Goal: Task Accomplishment & Management: Use online tool/utility

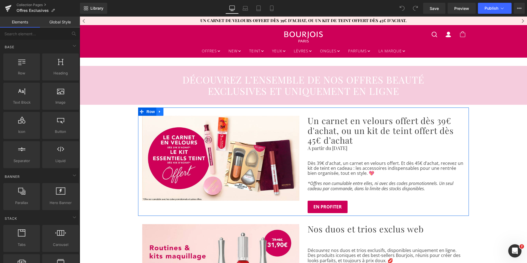
click at [158, 110] on icon at bounding box center [160, 111] width 4 height 4
click at [165, 110] on icon at bounding box center [167, 112] width 4 height 4
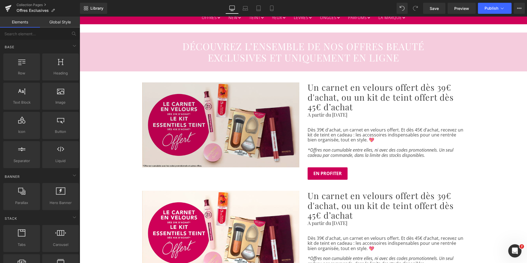
scroll to position [33, 0]
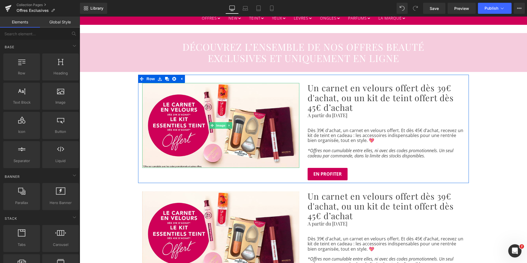
click at [216, 126] on span "Image" at bounding box center [221, 125] width 12 height 7
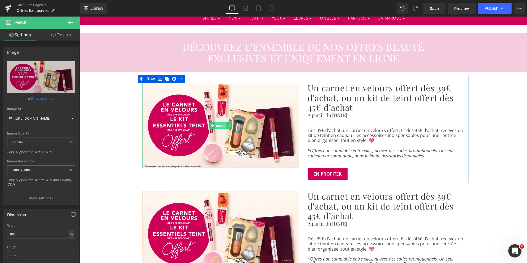
click at [217, 123] on span "Image" at bounding box center [221, 125] width 12 height 7
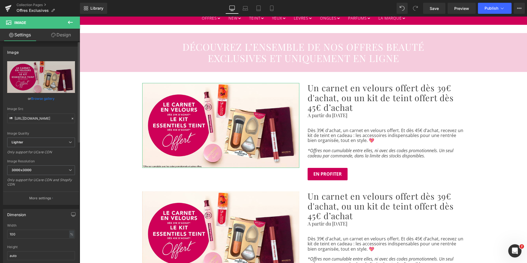
click at [45, 98] on link "Browse gallery" at bounding box center [42, 99] width 23 height 10
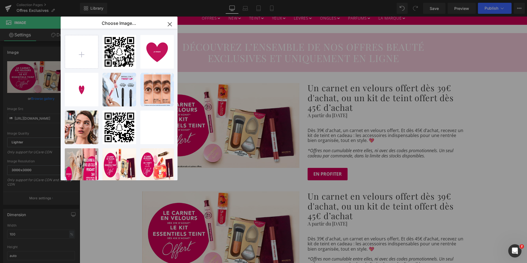
type input "C:\fakepath\encart_offre_moment_bc7b598c-3fd9-488b-aeb4-dfe9329aa46a.png"
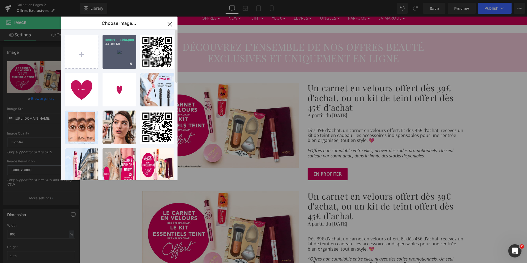
click at [119, 54] on div "encart_...a46a.png 441.96 KB" at bounding box center [119, 52] width 34 height 34
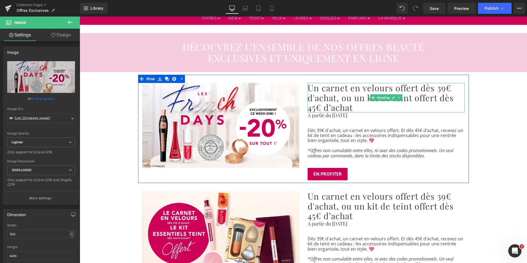
click at [352, 106] on h2 "Un carnet en velours offert dès 39€ d'achat, ou un kit de teint offert dès 45€ …" at bounding box center [385, 97] width 157 height 29
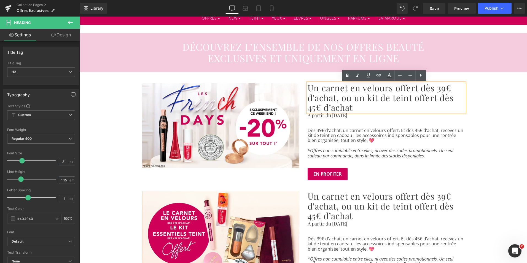
drag, startPoint x: 351, startPoint y: 109, endPoint x: 304, endPoint y: 85, distance: 52.7
click at [307, 85] on div "Un carnet en velours offert dès 39€ d'achat, ou un kit de teint offert dès 45€ …" at bounding box center [385, 97] width 157 height 29
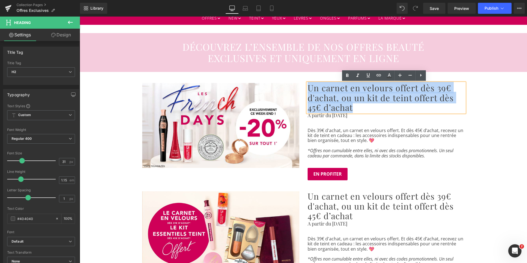
drag, startPoint x: 307, startPoint y: 87, endPoint x: 350, endPoint y: 107, distance: 48.3
click at [350, 107] on h2 "Un carnet en velours offert dès 39€ d'achat, ou un kit de teint offert dès 45€ …" at bounding box center [385, 97] width 157 height 29
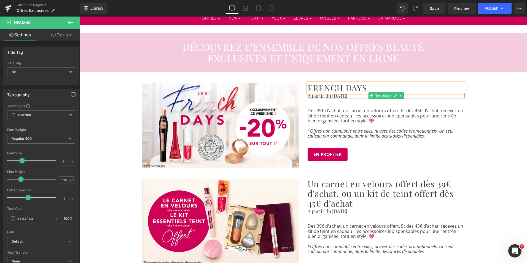
click at [354, 96] on p "A partir du [DATE]" at bounding box center [385, 96] width 157 height 6
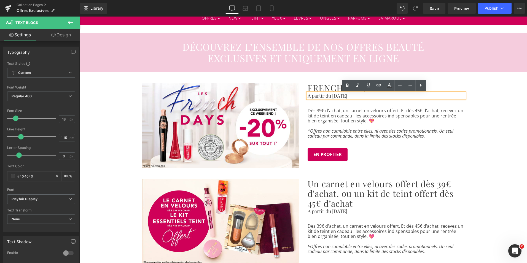
drag, startPoint x: 354, startPoint y: 96, endPoint x: 305, endPoint y: 95, distance: 49.6
click at [307, 95] on div "A partir du [DATE]" at bounding box center [385, 96] width 157 height 6
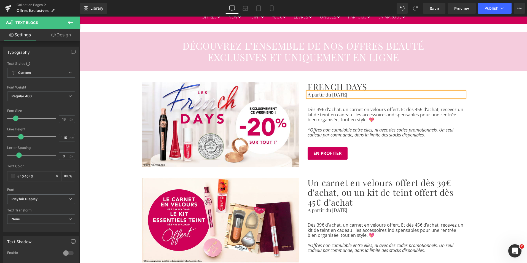
scroll to position [0, 0]
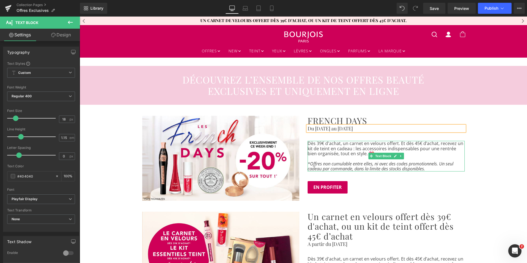
click at [358, 168] on icon "*Offres non cumulable entre elles, ni avec des codes promotionnels. Un seul cad…" at bounding box center [380, 166] width 146 height 11
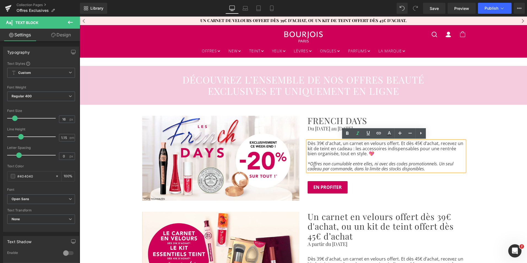
click at [424, 169] on icon "*Offres non cumulable entre elles, ni avec des codes promotionnels. Un seul cad…" at bounding box center [380, 166] width 146 height 11
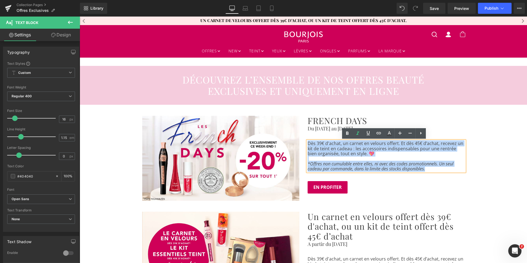
drag, startPoint x: 424, startPoint y: 169, endPoint x: 305, endPoint y: 145, distance: 120.9
click at [307, 145] on div "Dès 39€ d'achat, un carnet en velours offert. Et dès 45€ d’achat, recevez un ki…" at bounding box center [385, 156] width 157 height 30
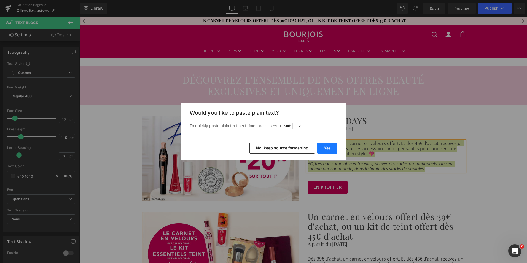
click at [322, 148] on button "Yes" at bounding box center [327, 147] width 20 height 11
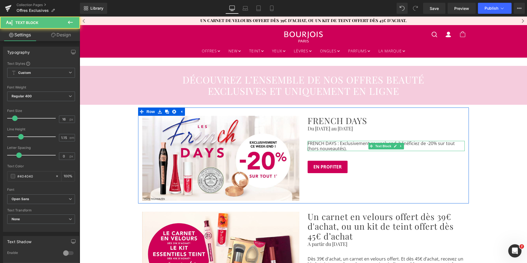
click at [338, 144] on span "FRENCH DAYS : Exclusivement ce week-end, bénéficiez de -20% sur tout (hors nouv…" at bounding box center [380, 145] width 147 height 11
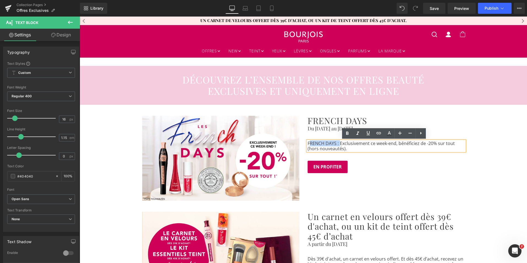
drag, startPoint x: 338, startPoint y: 144, endPoint x: 306, endPoint y: 144, distance: 32.2
click at [307, 144] on span "FRENCH DAYS : Exclusivement ce week-end, bénéficiez de -20% sur tout (hors nouv…" at bounding box center [380, 145] width 147 height 11
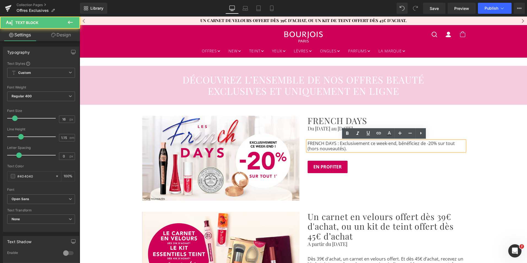
click at [338, 142] on span "FRENCH DAYS : Exclusivement ce week-end, bénéficiez de -20% sur tout (hors nouv…" at bounding box center [380, 145] width 147 height 11
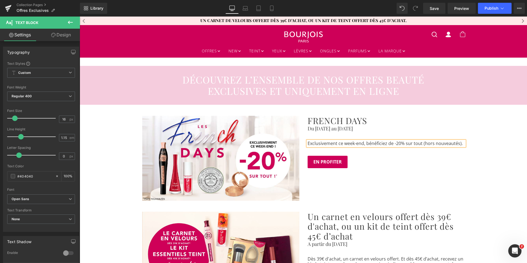
click at [392, 181] on div "Image FRENCH DAYS Heading Du 26/09/2025 au 29/09/2025 Text Block Separator Excl…" at bounding box center [303, 155] width 331 height 96
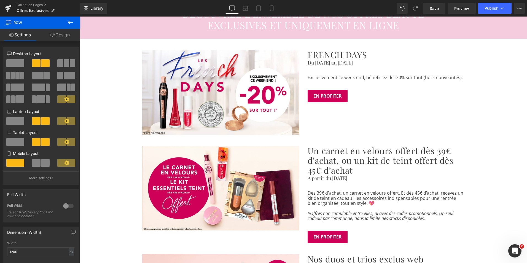
scroll to position [64, 0]
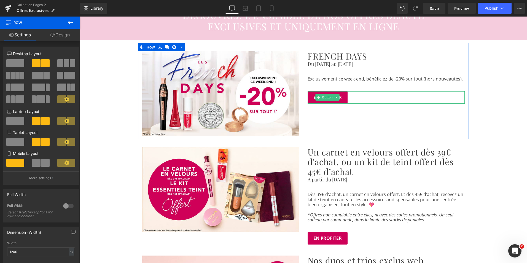
click at [350, 100] on div "EN PROFITER" at bounding box center [385, 97] width 157 height 12
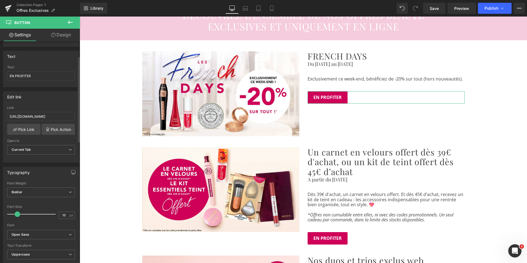
scroll to position [39, 0]
click at [56, 117] on input "https://bourjois.fr/collections/maquillage-bourjois" at bounding box center [41, 116] width 68 height 9
paste input "french-days"
type input "https://bourjois.fr/collections/french-days"
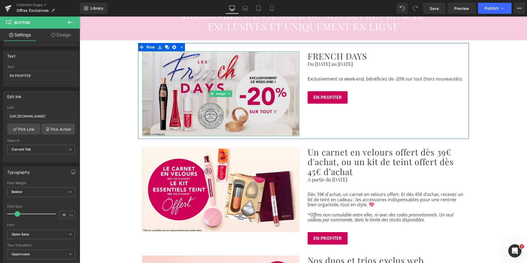
click at [169, 103] on img at bounding box center [220, 93] width 157 height 85
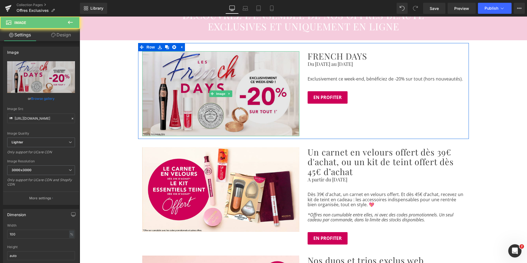
click at [169, 103] on img at bounding box center [220, 93] width 157 height 85
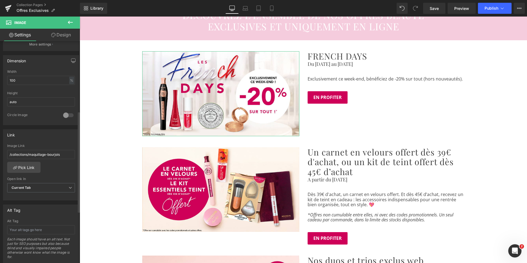
scroll to position [154, 0]
click at [59, 155] on input "/collections/maquillage-bourjois" at bounding box center [41, 154] width 68 height 9
drag, startPoint x: 65, startPoint y: 155, endPoint x: 6, endPoint y: 155, distance: 58.4
click at [6, 155] on div "/collections/maquillage-bourjois Image Link /collections/maquillage-bourjois Pi…" at bounding box center [40, 172] width 75 height 56
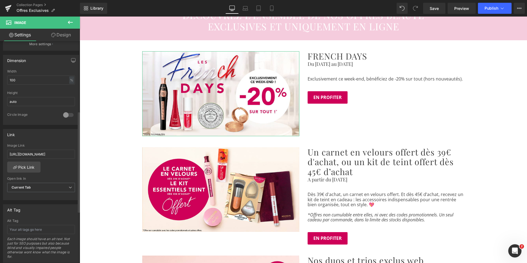
drag, startPoint x: 33, startPoint y: 154, endPoint x: 0, endPoint y: 155, distance: 32.5
click at [0, 155] on div "Link /collections/maquillage-bourjois Image Link https://bourjois.fr/collection…" at bounding box center [41, 162] width 82 height 75
type input "https://bourjois.fr/collections/french-days"
click at [0, 155] on div "Link /collections/maquillage-bourjois Image Link https://bourjois.fr/collection…" at bounding box center [41, 162] width 82 height 75
click at [19, 166] on link "Pick Link" at bounding box center [23, 166] width 33 height 11
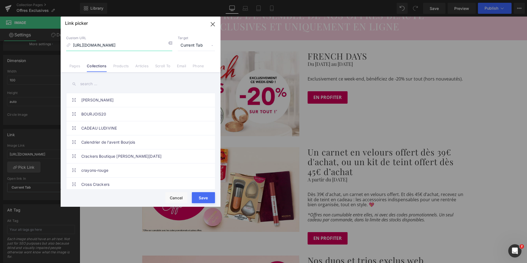
drag, startPoint x: 105, startPoint y: 45, endPoint x: 63, endPoint y: 44, distance: 41.6
click at [63, 44] on div "Custom URL https://bourjois.fr/collections/french-days Target Current Tab Curre…" at bounding box center [141, 51] width 160 height 42
click at [117, 47] on input "/collections/french-days" at bounding box center [119, 45] width 106 height 10
drag, startPoint x: 119, startPoint y: 47, endPoint x: 72, endPoint y: 43, distance: 47.0
click at [72, 43] on input "/collections/french-days" at bounding box center [119, 45] width 106 height 10
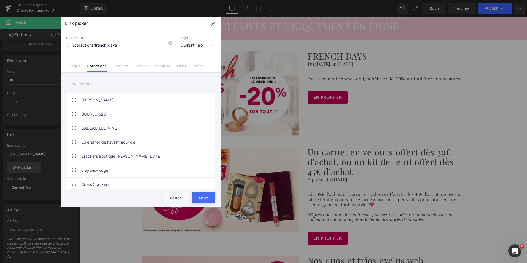
type input "/collections/french-days"
click at [85, 84] on input "text" at bounding box center [140, 84] width 149 height 12
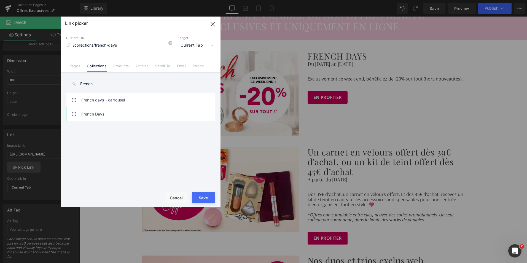
type input "French"
click at [94, 117] on link "French Days" at bounding box center [141, 114] width 121 height 14
click at [207, 196] on button "Save" at bounding box center [203, 197] width 23 height 11
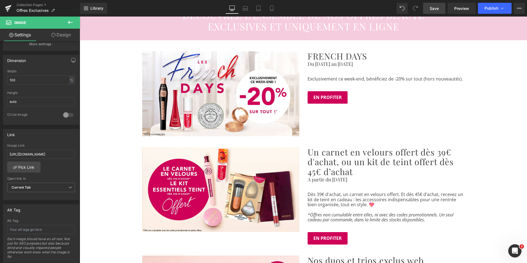
click at [433, 7] on span "Save" at bounding box center [433, 9] width 9 height 6
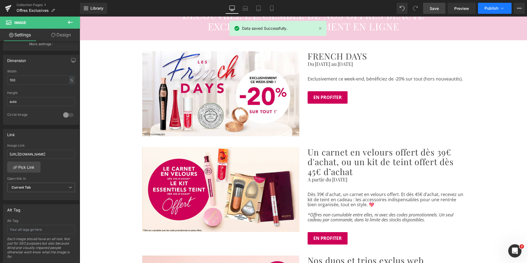
click at [491, 8] on span "Publish" at bounding box center [491, 8] width 14 height 4
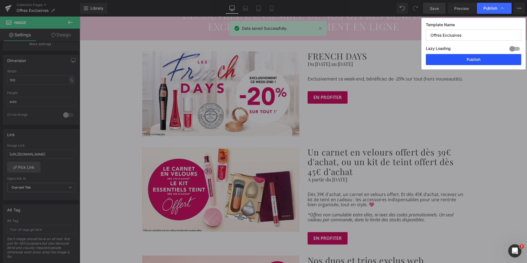
click at [463, 58] on button "Publish" at bounding box center [473, 59] width 95 height 11
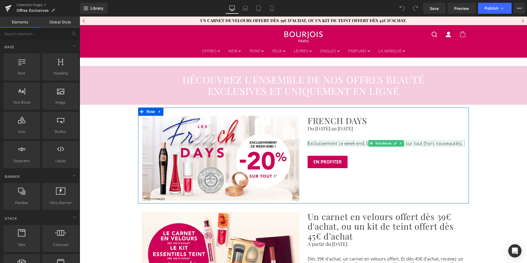
click at [358, 143] on span "Exclusivement ce week-end, bénéficiez de -20% sur tout (hors nouveautés)." at bounding box center [384, 143] width 155 height 6
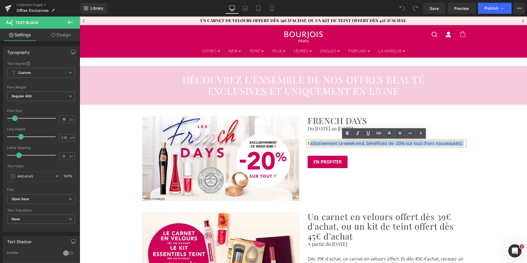
drag, startPoint x: 307, startPoint y: 144, endPoint x: 463, endPoint y: 147, distance: 156.5
click at [463, 146] on div "Exclusivement ce week-end, bénéficiez de -20% sur tout (hors nouveautés)." at bounding box center [385, 143] width 157 height 5
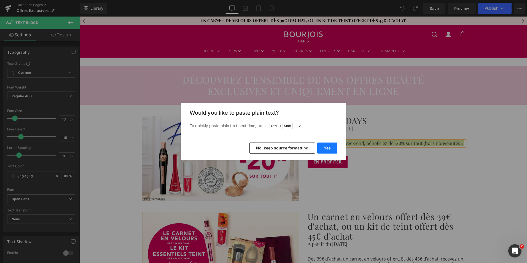
click at [332, 148] on button "Yes" at bounding box center [327, 147] width 20 height 11
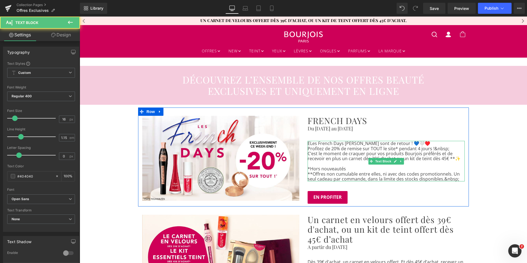
click at [308, 144] on span "ELes French Days [PERSON_NAME] sont de retour ! 💙🤍♥️" at bounding box center [368, 143] width 123 height 6
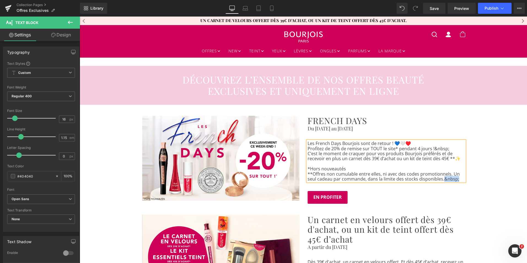
drag, startPoint x: 456, startPoint y: 179, endPoint x: 441, endPoint y: 180, distance: 14.3
click at [441, 180] on p "**Offres non cumulable entre elles, ni avec des codes promotionnels. Un seul ca…" at bounding box center [385, 176] width 157 height 10
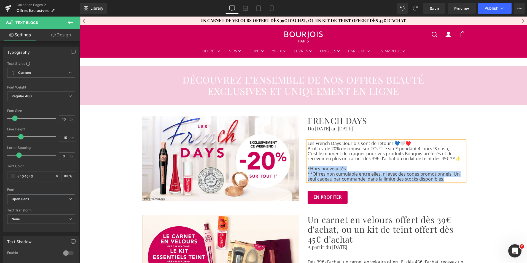
drag, startPoint x: 442, startPoint y: 180, endPoint x: 306, endPoint y: 170, distance: 135.6
click at [307, 170] on div "Les French Days Bourjois sont de retour ! 💙🤍♥️ Profitez de 20% de remise sur TO…" at bounding box center [385, 161] width 157 height 40
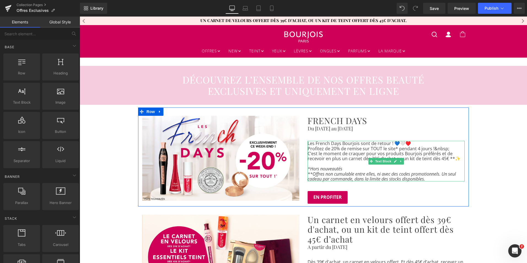
click at [447, 148] on p "Profitez de 20% de remise sur TOUT le site* pendant 4 jours !&nbsp;" at bounding box center [385, 148] width 157 height 5
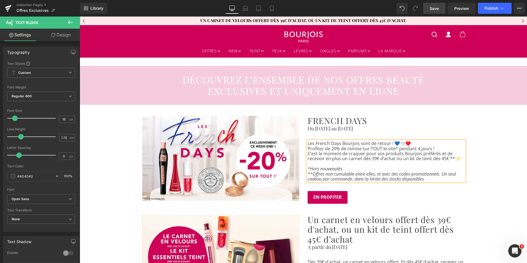
click at [436, 9] on span "Save" at bounding box center [433, 9] width 9 height 6
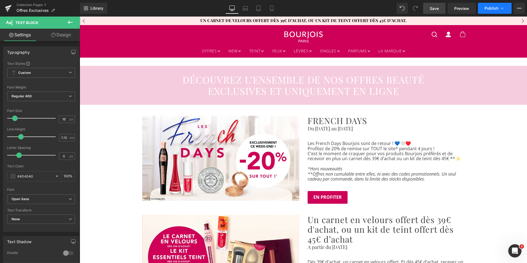
click at [493, 9] on span "Publish" at bounding box center [491, 8] width 14 height 4
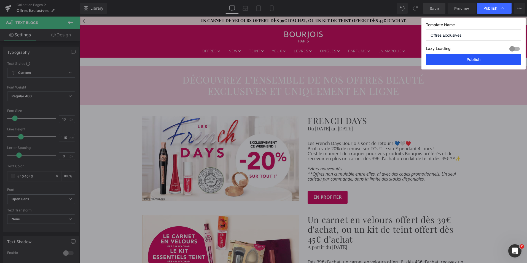
click at [456, 61] on button "Publish" at bounding box center [473, 59] width 95 height 11
